Goal: Transaction & Acquisition: Purchase product/service

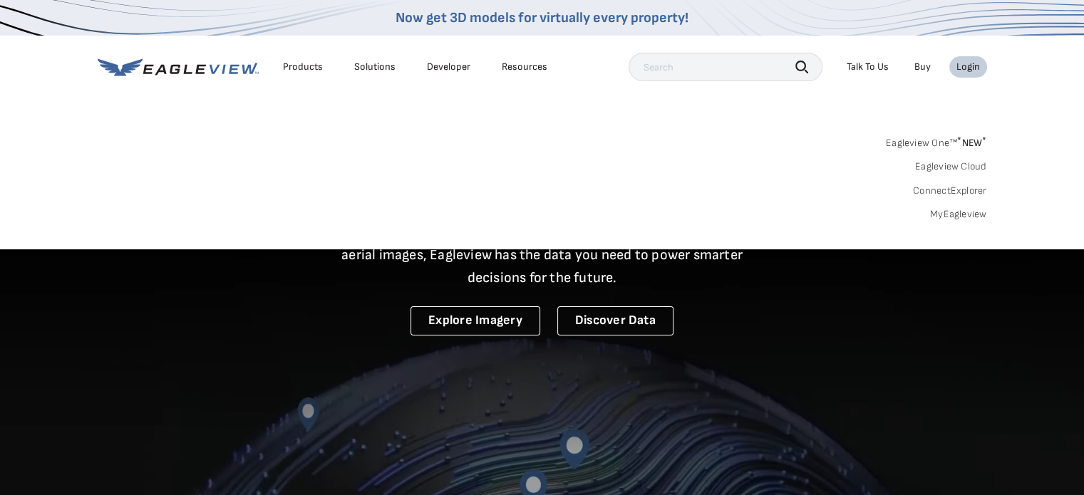
click at [961, 216] on link "MyEagleview" at bounding box center [958, 214] width 57 height 13
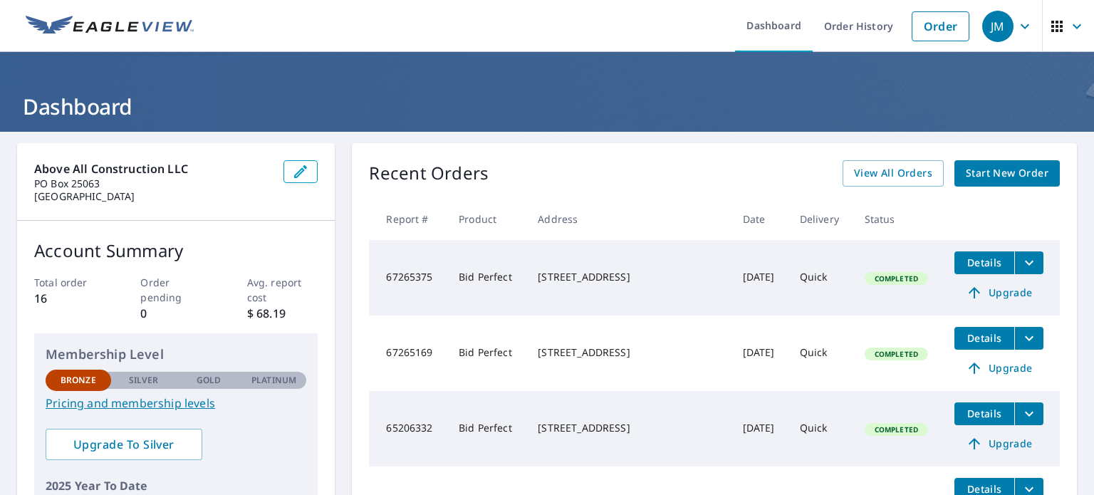
click at [982, 173] on span "Start New Order" at bounding box center [1007, 174] width 83 height 18
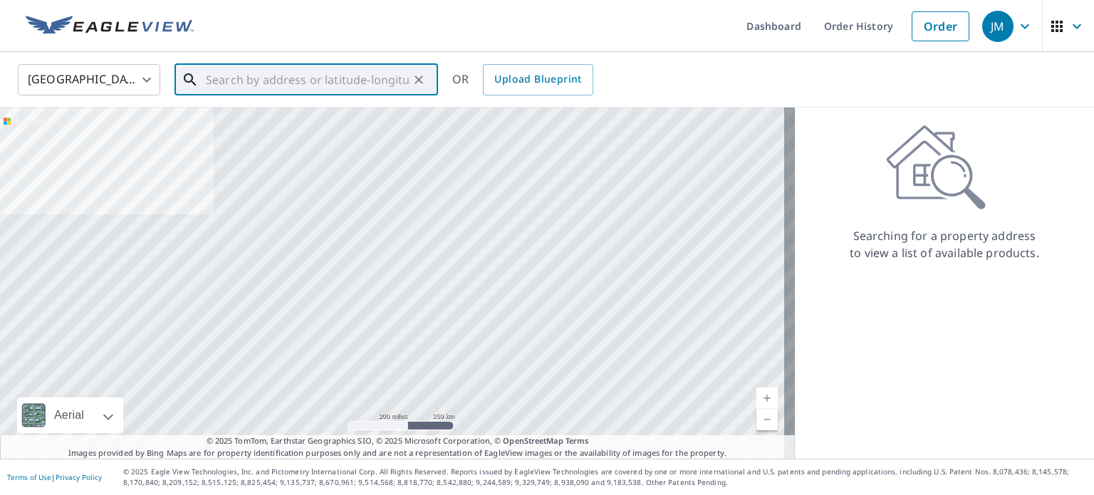
paste input "[STREET_ADDRESS][PERSON_NAME]"
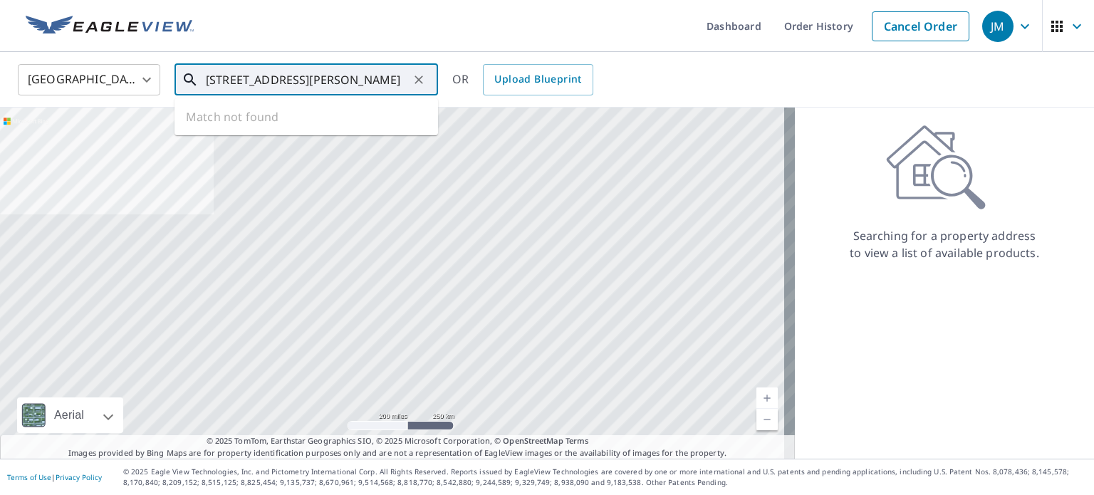
scroll to position [0, 14]
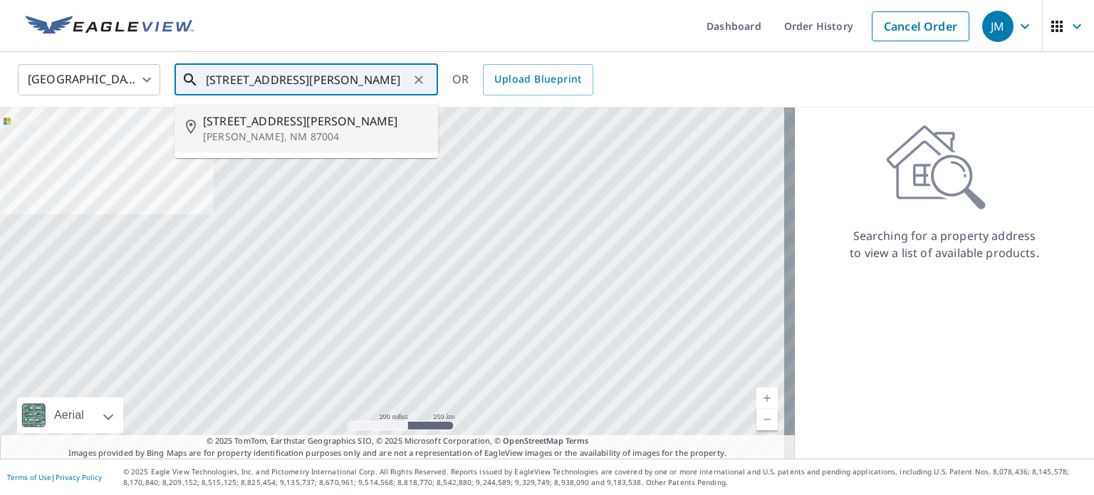
click at [271, 130] on p "[PERSON_NAME], NM 87004" at bounding box center [315, 137] width 224 height 14
type input "[STREET_ADDRESS][PERSON_NAME]"
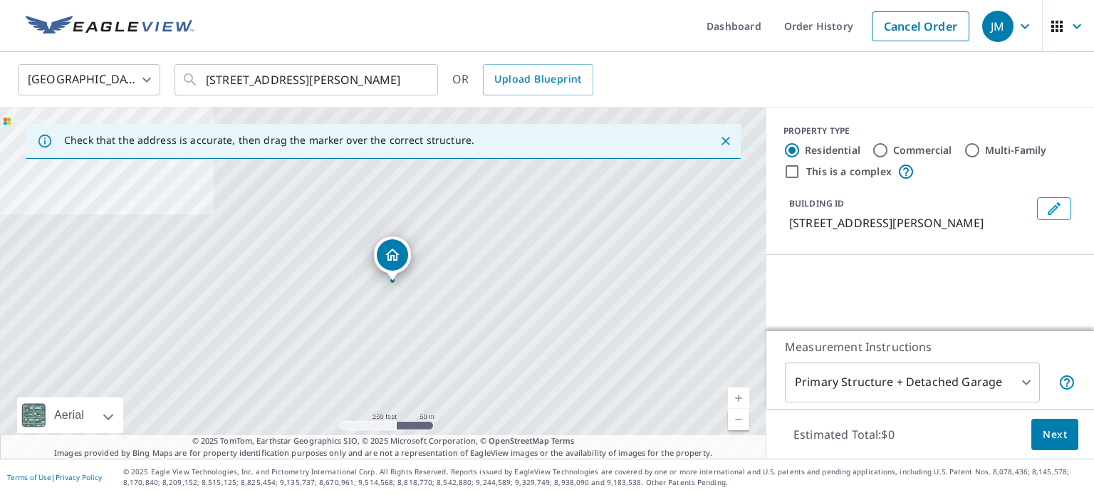
scroll to position [0, 0]
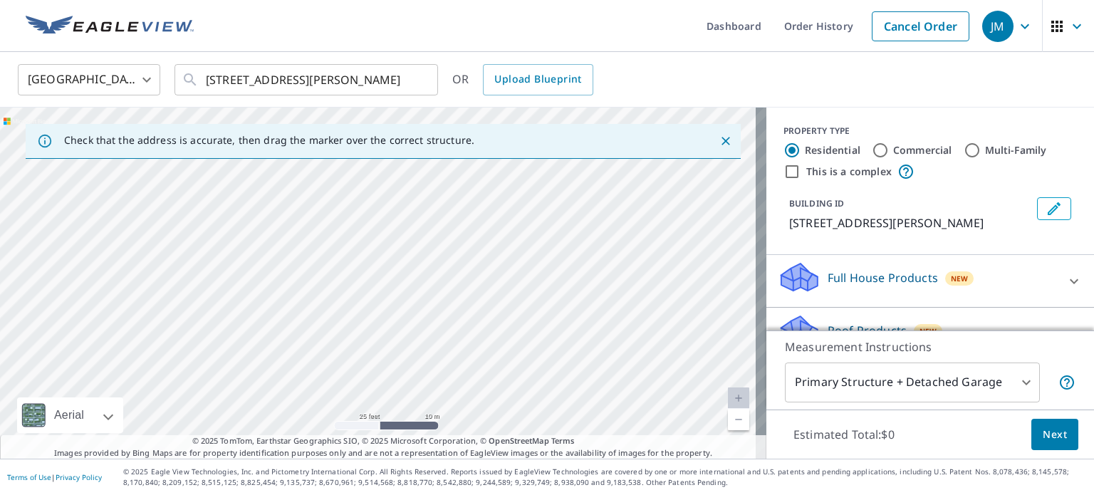
drag, startPoint x: 319, startPoint y: 304, endPoint x: 475, endPoint y: 212, distance: 180.5
click at [475, 212] on div "[STREET_ADDRESS][PERSON_NAME]" at bounding box center [383, 283] width 767 height 351
drag, startPoint x: 343, startPoint y: 314, endPoint x: 380, endPoint y: 218, distance: 102.8
click at [380, 218] on div "[STREET_ADDRESS][PERSON_NAME]" at bounding box center [383, 283] width 767 height 351
drag, startPoint x: 387, startPoint y: 301, endPoint x: 411, endPoint y: 224, distance: 80.7
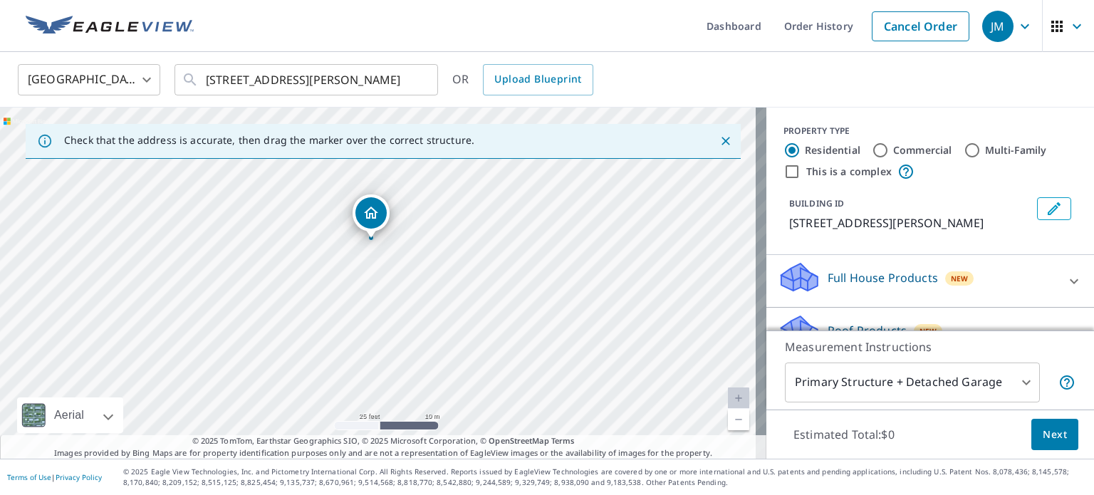
click at [411, 224] on div "[STREET_ADDRESS][PERSON_NAME]" at bounding box center [383, 283] width 767 height 351
drag, startPoint x: 411, startPoint y: 224, endPoint x: 426, endPoint y: 293, distance: 70.0
click at [426, 293] on div "[STREET_ADDRESS][PERSON_NAME]" at bounding box center [383, 283] width 767 height 351
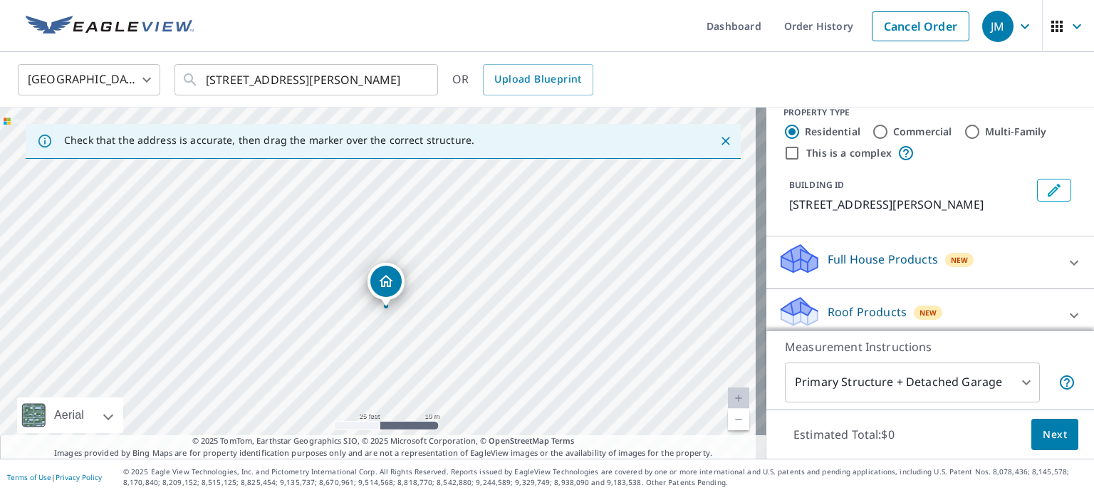
scroll to position [17, 0]
click at [864, 309] on p "Roof Products" at bounding box center [867, 313] width 79 height 17
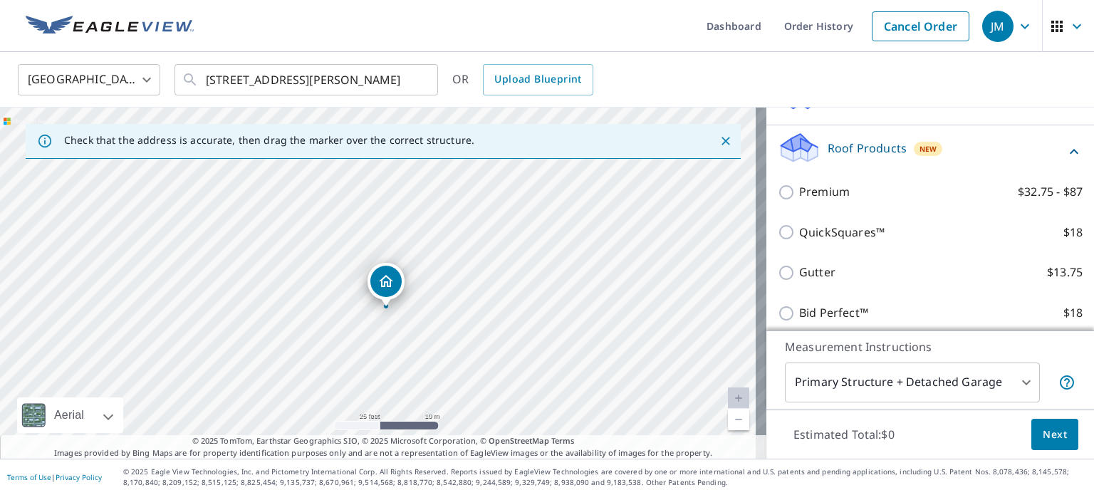
scroll to position [182, 0]
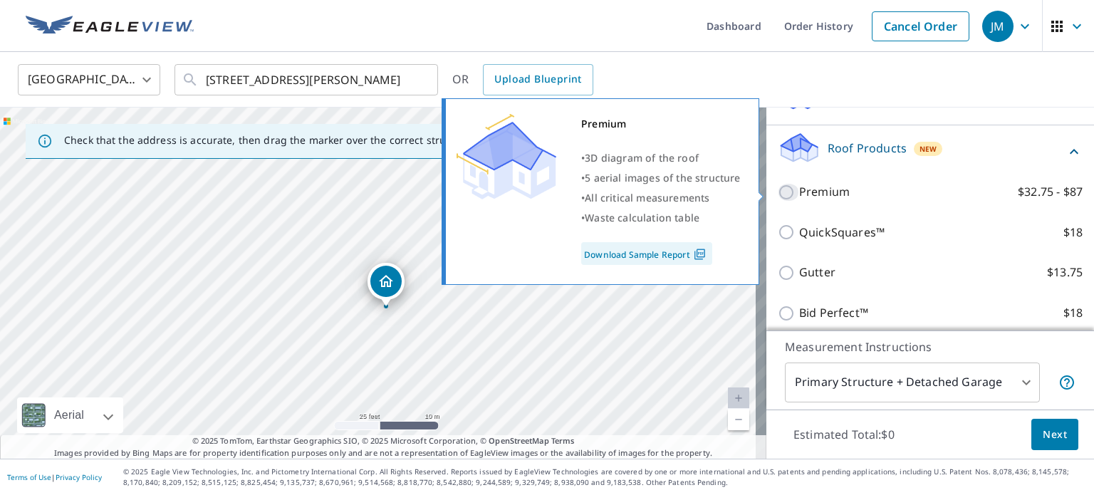
click at [778, 187] on input "Premium $32.75 - $87" at bounding box center [788, 192] width 21 height 17
checkbox input "true"
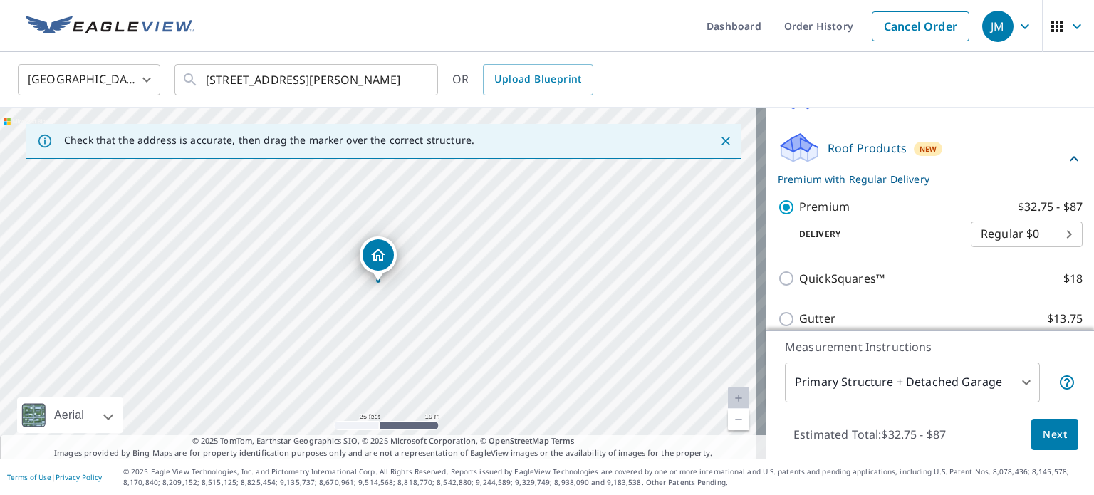
click at [1011, 247] on body "JM JM Dashboard Order History Cancel Order JM [GEOGRAPHIC_DATA] [GEOGRAPHIC_DAT…" at bounding box center [547, 247] width 1094 height 495
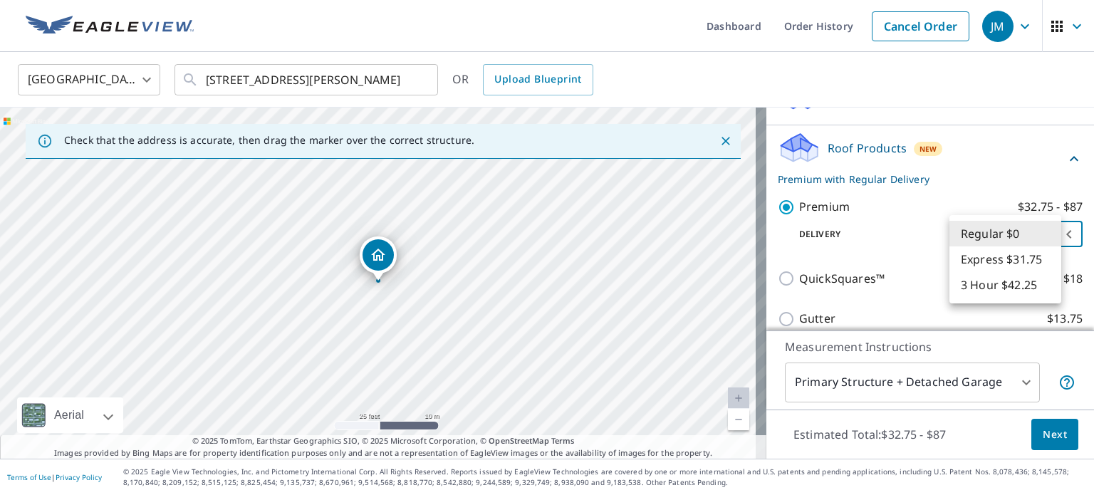
click at [1009, 284] on li "3 Hour $42.25" at bounding box center [1006, 285] width 112 height 26
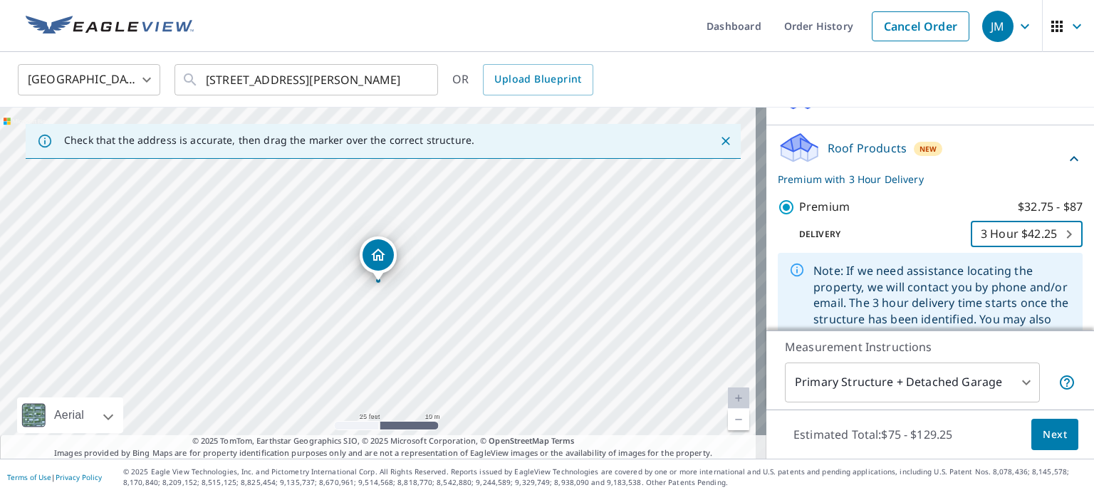
click at [1000, 234] on body "JM JM Dashboard Order History Cancel Order JM [GEOGRAPHIC_DATA] [GEOGRAPHIC_DAT…" at bounding box center [547, 247] width 1094 height 495
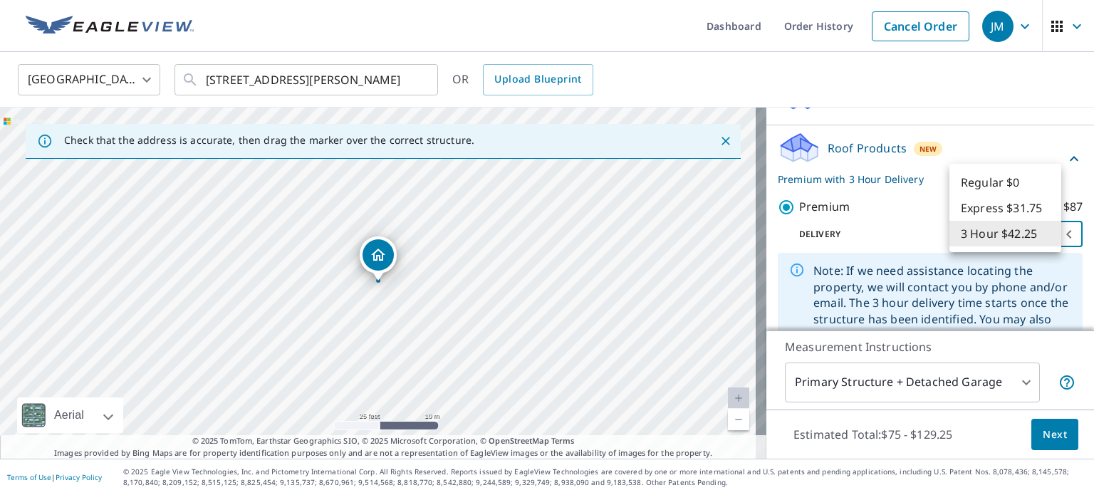
click at [1000, 192] on li "Regular $0" at bounding box center [1006, 183] width 112 height 26
type input "8"
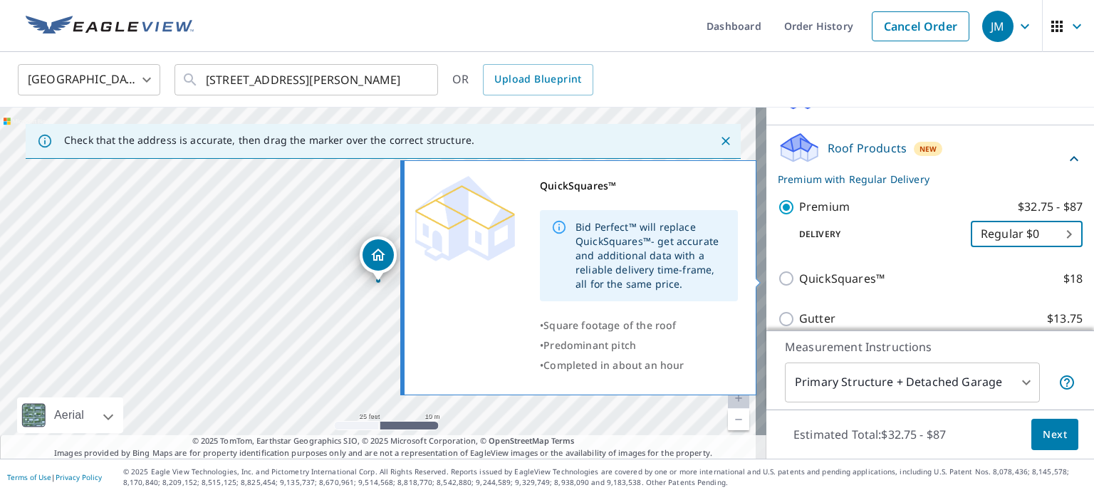
click at [780, 275] on input "QuickSquares™ $18" at bounding box center [788, 278] width 21 height 17
checkbox input "true"
checkbox input "false"
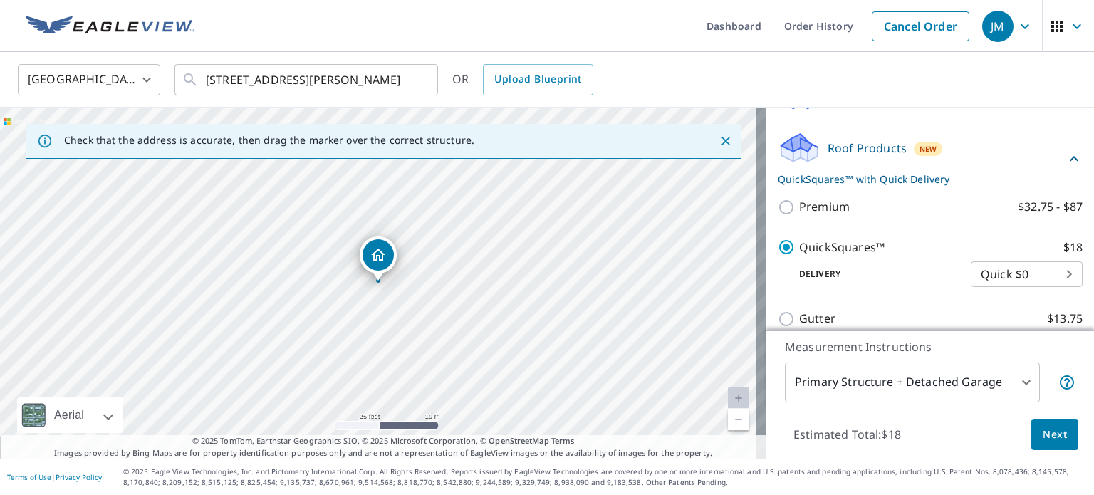
click at [975, 274] on body "JM JM Dashboard Order History Cancel Order JM [GEOGRAPHIC_DATA] [GEOGRAPHIC_DAT…" at bounding box center [547, 247] width 1094 height 495
click at [975, 274] on li "Quick $0" at bounding box center [1006, 275] width 112 height 26
click at [1032, 423] on button "Next" at bounding box center [1055, 435] width 47 height 32
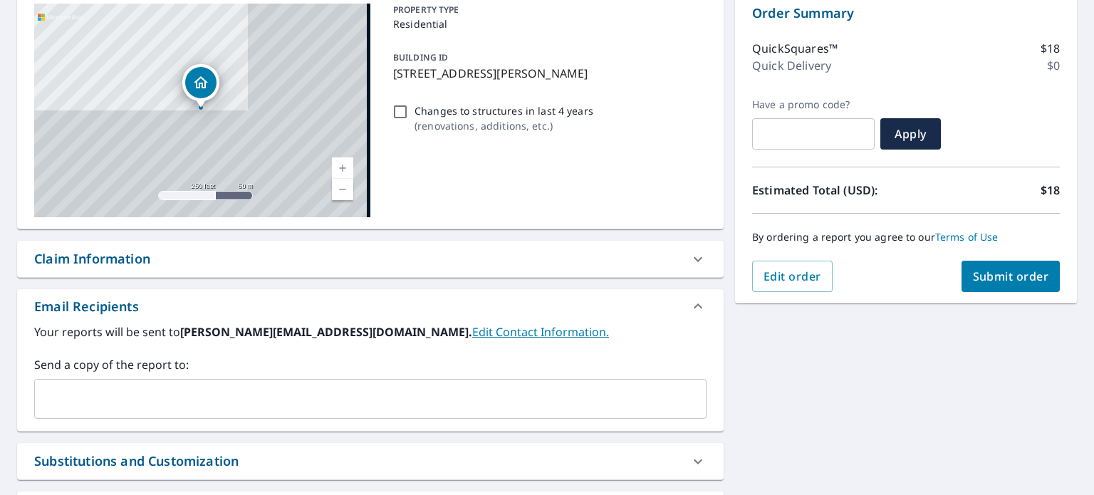
scroll to position [275, 0]
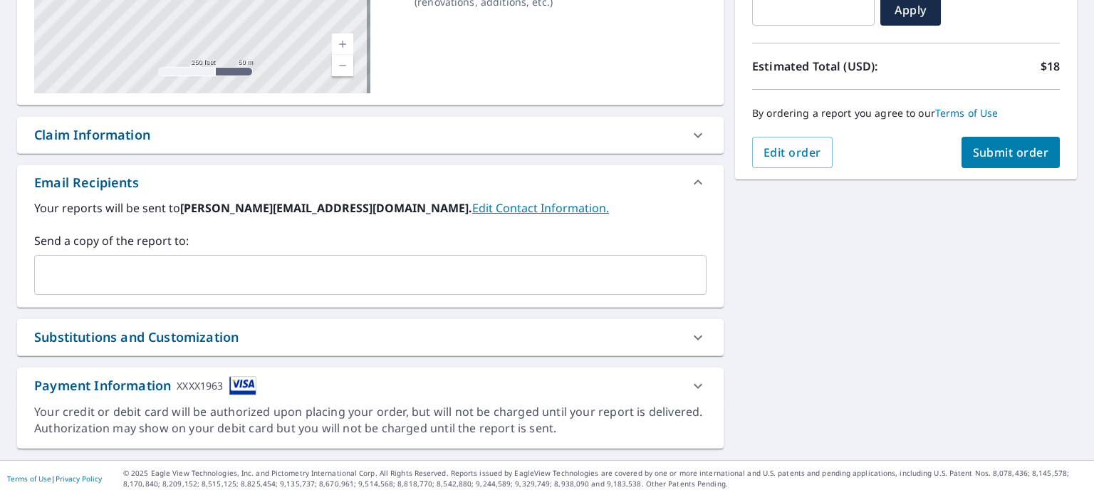
click at [967, 161] on button "Submit order" at bounding box center [1011, 152] width 99 height 31
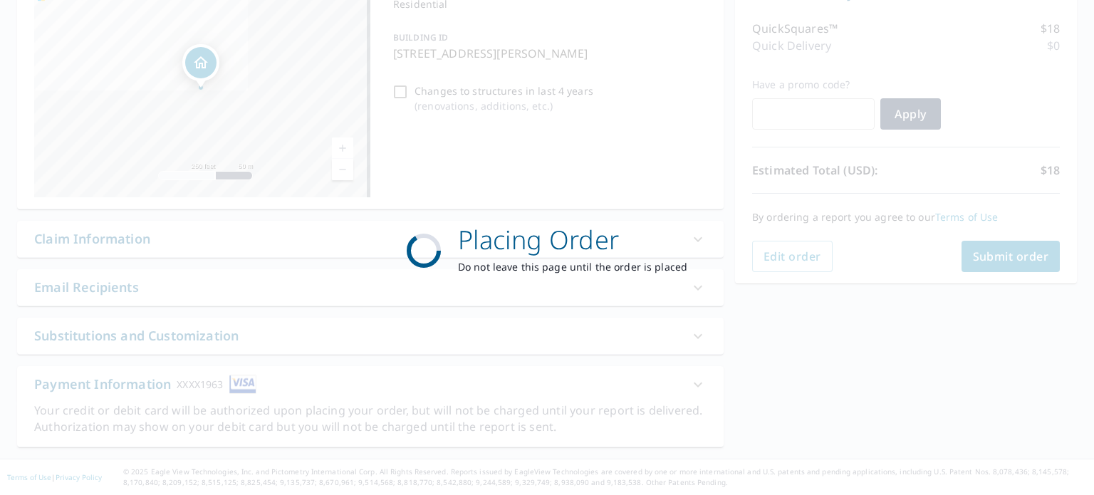
scroll to position [170, 0]
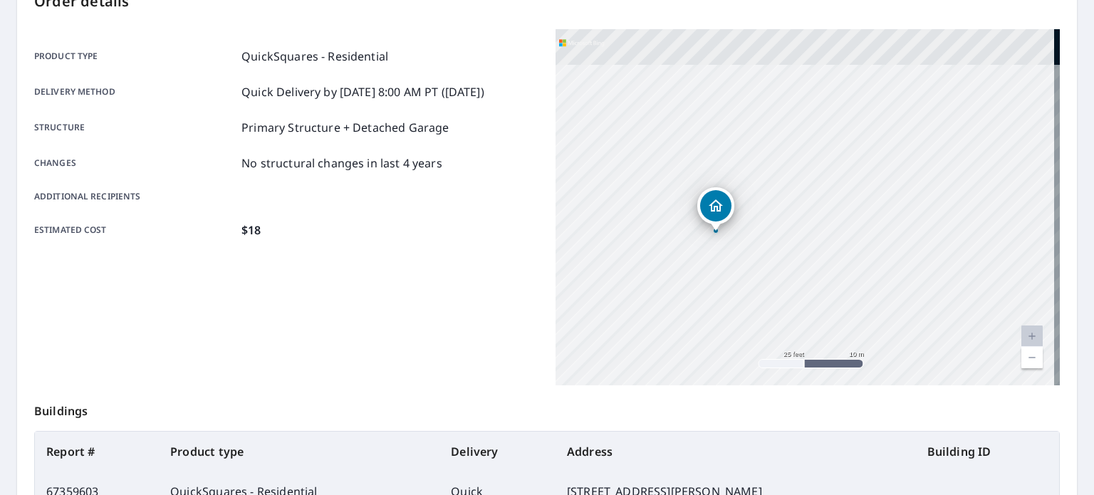
drag, startPoint x: 780, startPoint y: 149, endPoint x: 753, endPoint y: 307, distance: 160.4
click at [753, 307] on div "[STREET_ADDRESS][PERSON_NAME]" at bounding box center [808, 207] width 504 height 356
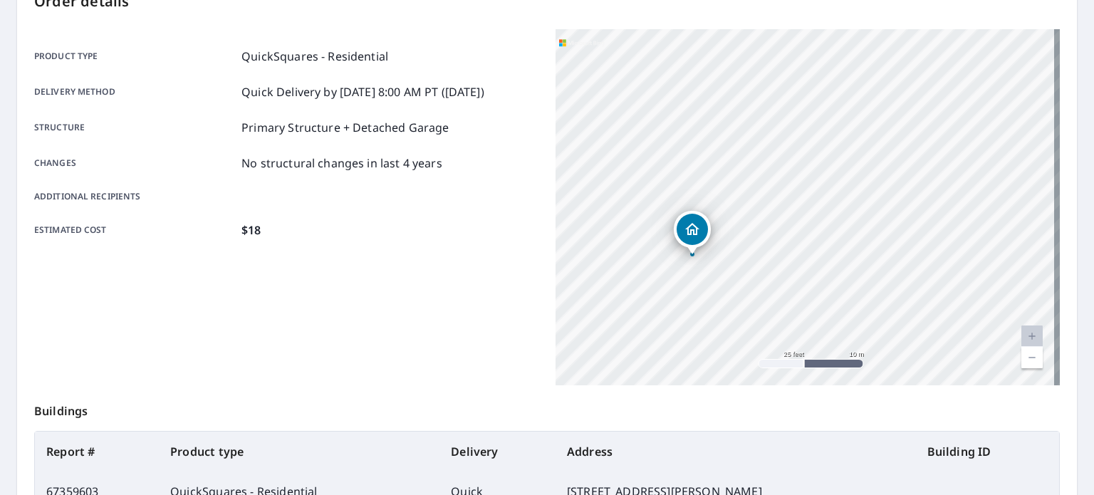
drag, startPoint x: 715, startPoint y: 202, endPoint x: 691, endPoint y: 225, distance: 33.8
click at [691, 225] on icon "Dropped pin, building 1, Residential property, 509 Plaza La Luna Bernalillo, NM…" at bounding box center [692, 229] width 17 height 17
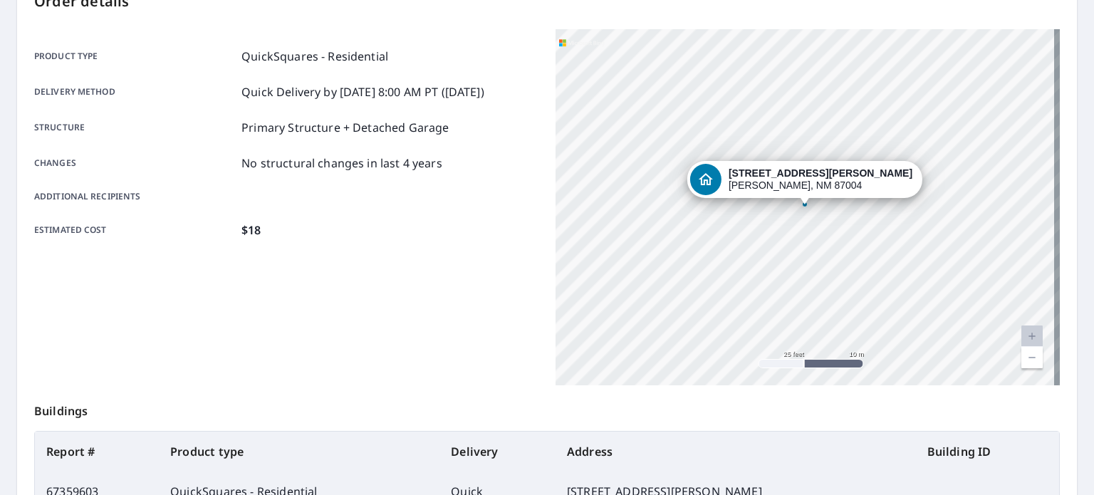
click at [736, 209] on div "[STREET_ADDRESS][PERSON_NAME]" at bounding box center [808, 207] width 504 height 356
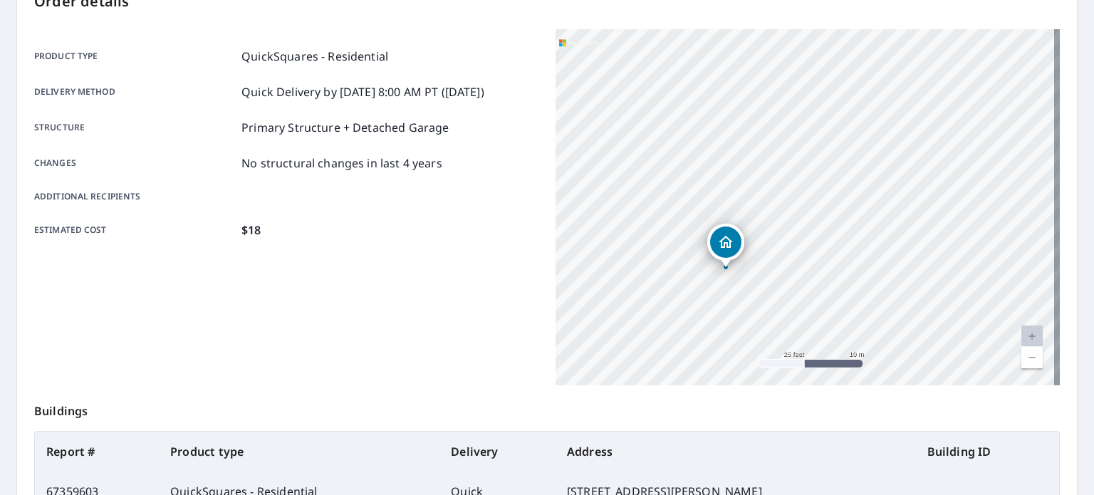
drag, startPoint x: 774, startPoint y: 230, endPoint x: 694, endPoint y: 293, distance: 101.5
click at [694, 293] on div "[STREET_ADDRESS][PERSON_NAME]" at bounding box center [808, 207] width 504 height 356
